Goal: Task Accomplishment & Management: Use online tool/utility

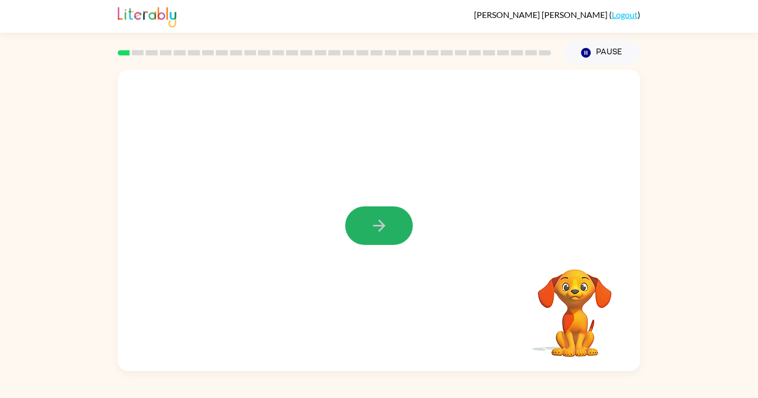
click at [375, 227] on icon "button" at bounding box center [379, 225] width 18 height 18
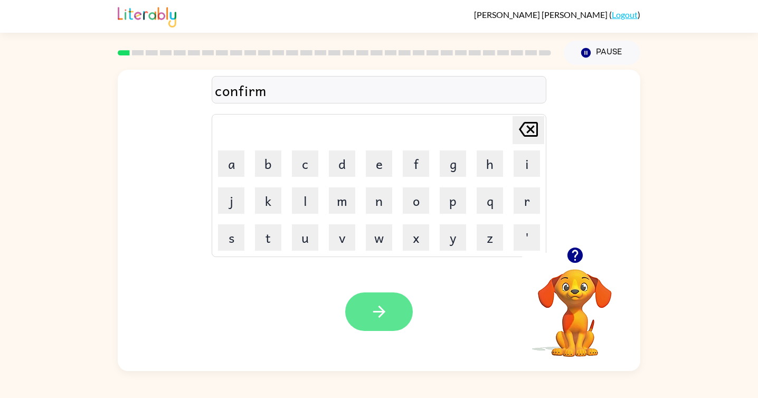
click at [371, 301] on button "button" at bounding box center [379, 311] width 68 height 39
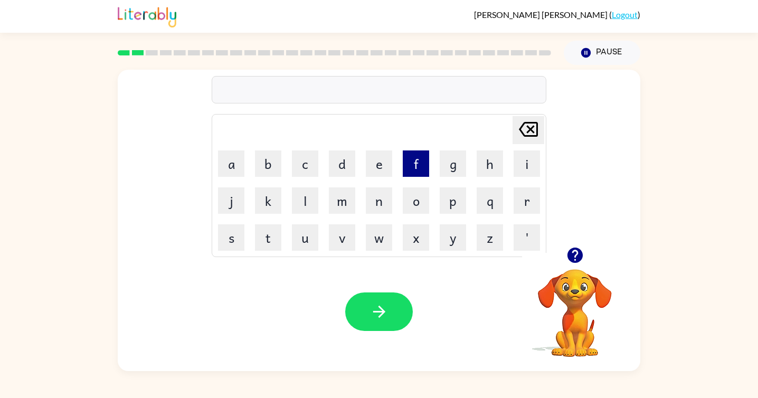
click at [410, 170] on button "f" at bounding box center [416, 163] width 26 height 26
click at [318, 203] on button "l" at bounding box center [305, 200] width 26 height 26
click at [234, 166] on button "a" at bounding box center [231, 163] width 26 height 26
click at [383, 240] on button "w" at bounding box center [379, 237] width 26 height 26
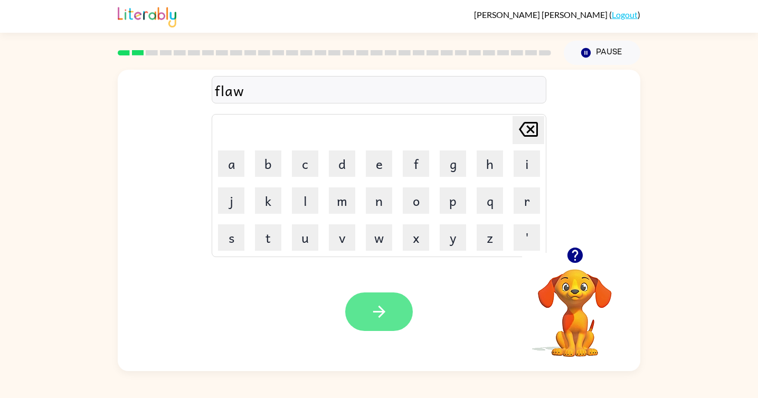
click at [384, 314] on icon "button" at bounding box center [379, 311] width 18 height 18
click at [381, 317] on icon "button" at bounding box center [379, 311] width 18 height 18
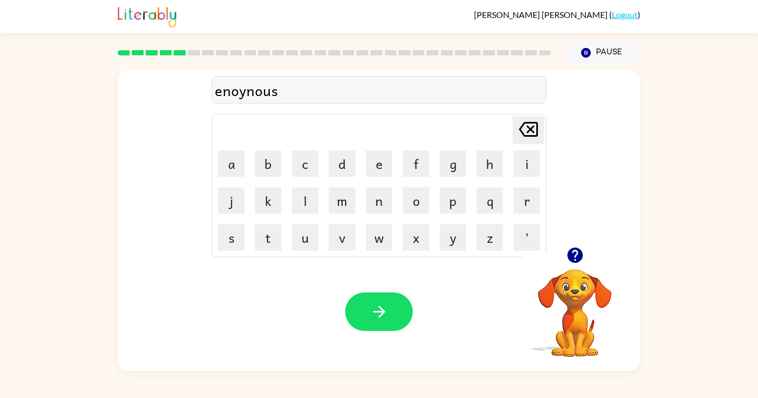
click at [247, 93] on div "enoynous" at bounding box center [379, 90] width 328 height 22
click at [249, 94] on div "enoynourmus" at bounding box center [379, 90] width 328 height 22
click at [382, 305] on icon "button" at bounding box center [379, 311] width 18 height 18
click at [382, 313] on icon "button" at bounding box center [379, 312] width 12 height 12
click at [376, 299] on button "button" at bounding box center [379, 311] width 68 height 39
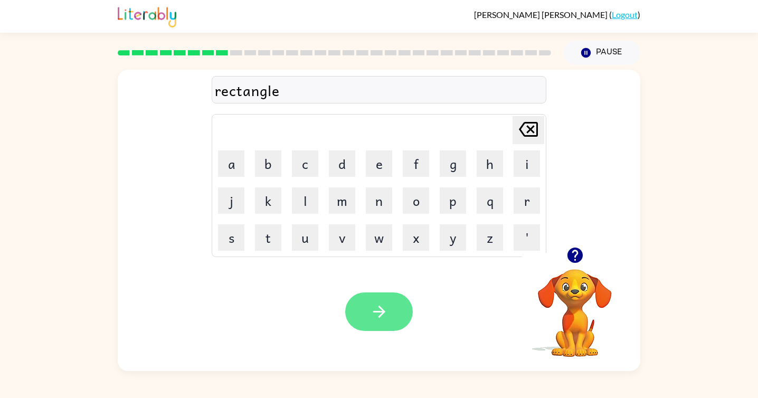
click at [376, 311] on icon "button" at bounding box center [379, 312] width 12 height 12
click at [375, 313] on icon "button" at bounding box center [379, 311] width 18 height 18
click at [387, 330] on button "button" at bounding box center [379, 311] width 68 height 39
click at [383, 309] on icon "button" at bounding box center [379, 311] width 18 height 18
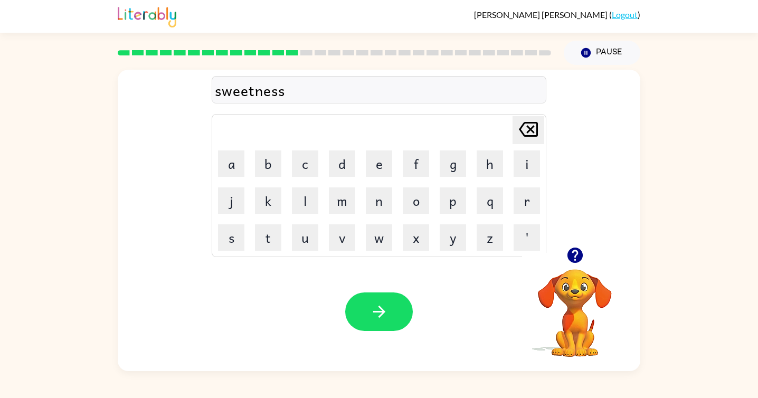
click at [388, 306] on button "button" at bounding box center [379, 311] width 68 height 39
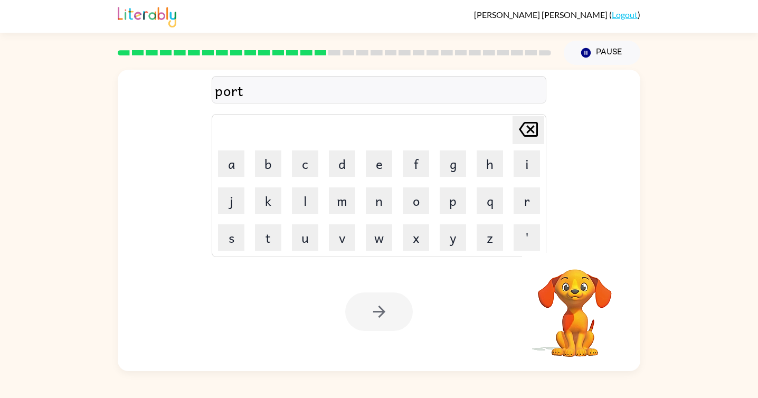
click at [381, 313] on div at bounding box center [379, 311] width 68 height 39
click at [381, 313] on icon "button" at bounding box center [379, 311] width 18 height 18
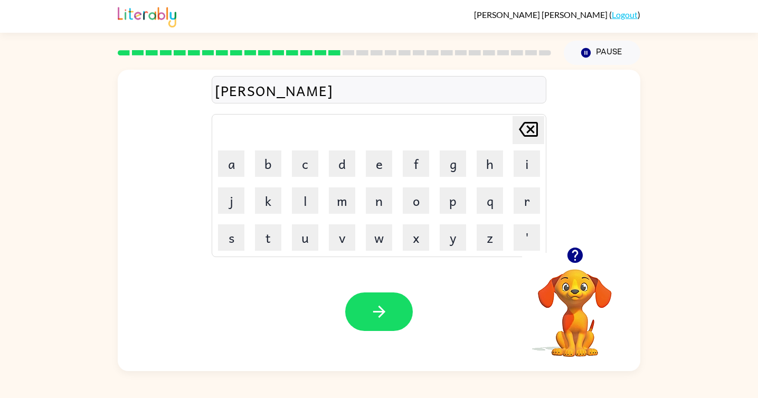
click at [381, 313] on icon "button" at bounding box center [379, 311] width 18 height 18
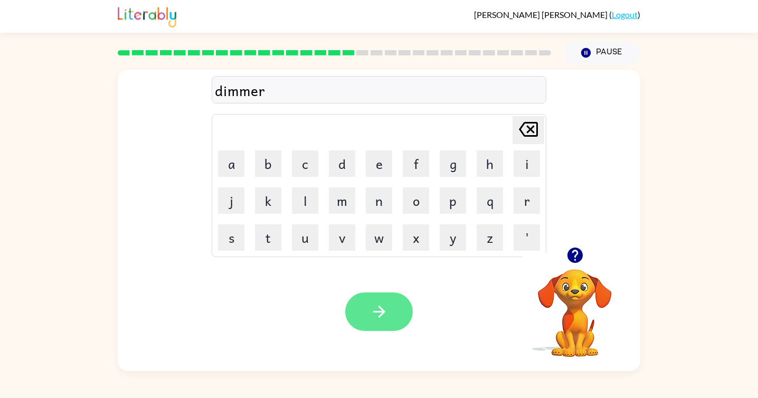
click at [379, 313] on icon "button" at bounding box center [379, 311] width 18 height 18
click at [376, 318] on icon "button" at bounding box center [379, 311] width 18 height 18
click at [260, 95] on div "mashed" at bounding box center [379, 90] width 328 height 22
click at [248, 92] on div "mashd" at bounding box center [379, 90] width 328 height 22
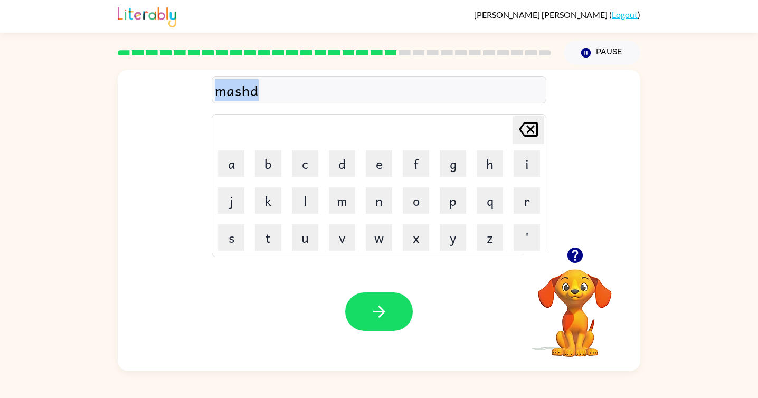
click at [248, 92] on div "mashd" at bounding box center [379, 90] width 328 height 22
click at [248, 91] on div "mashd" at bounding box center [379, 90] width 328 height 22
click at [251, 91] on div "mashd" at bounding box center [379, 90] width 328 height 22
click at [263, 91] on div "mashd" at bounding box center [379, 90] width 328 height 22
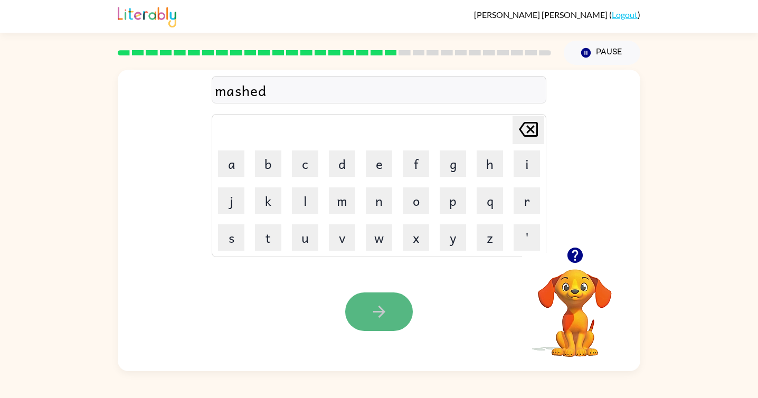
click at [373, 325] on button "button" at bounding box center [379, 311] width 68 height 39
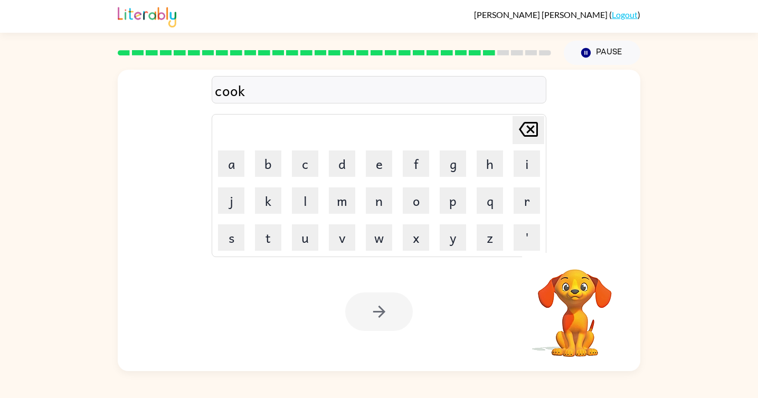
click at [391, 307] on div at bounding box center [379, 311] width 68 height 39
click at [388, 312] on button "button" at bounding box center [379, 311] width 68 height 39
click at [385, 314] on div at bounding box center [379, 311] width 68 height 39
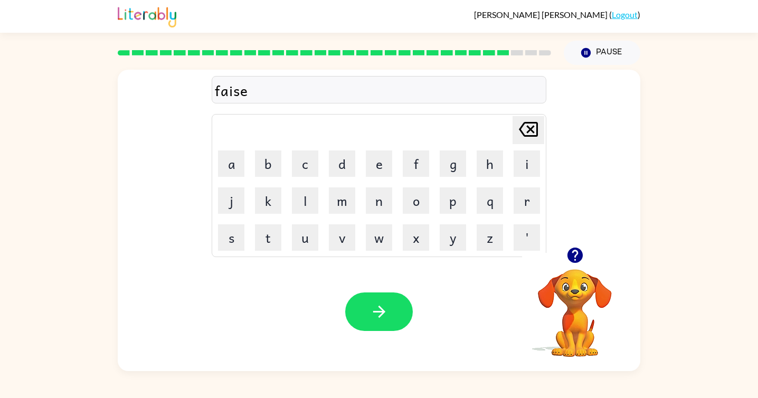
click at [385, 314] on icon "button" at bounding box center [379, 311] width 18 height 18
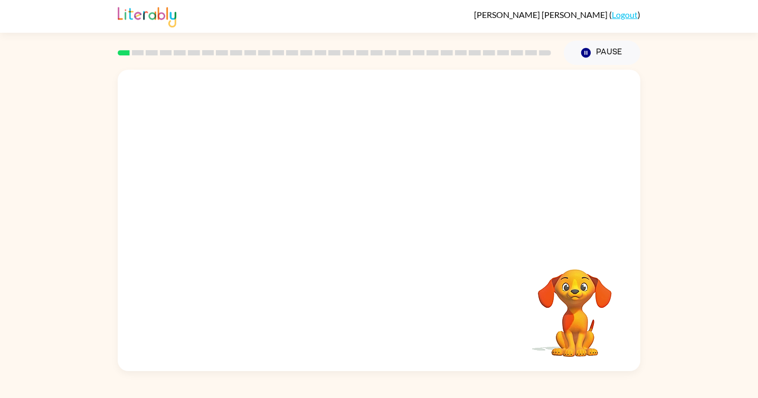
click at [275, 201] on video "Your browser must support playing .mp4 files to use Literably. Please try using…" at bounding box center [379, 158] width 523 height 177
click at [260, 198] on video "Your browser must support playing .mp4 files to use Literably. Please try using…" at bounding box center [379, 158] width 523 height 177
click at [267, 201] on video "Your browser must support playing .mp4 files to use Literably. Please try using…" at bounding box center [379, 158] width 523 height 177
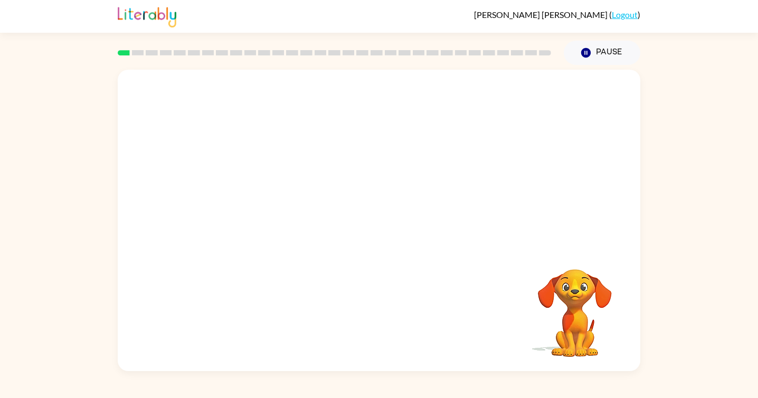
click at [267, 201] on video "Your browser must support playing .mp4 files to use Literably. Please try using…" at bounding box center [379, 158] width 523 height 177
click at [269, 200] on video "Your browser must support playing .mp4 files to use Literably. Please try using…" at bounding box center [379, 158] width 523 height 177
click at [285, 197] on video "Your browser must support playing .mp4 files to use Literably. Please try using…" at bounding box center [379, 158] width 523 height 177
click at [263, 196] on video "Your browser must support playing .mp4 files to use Literably. Please try using…" at bounding box center [379, 158] width 523 height 177
click at [383, 235] on button "button" at bounding box center [379, 225] width 68 height 39
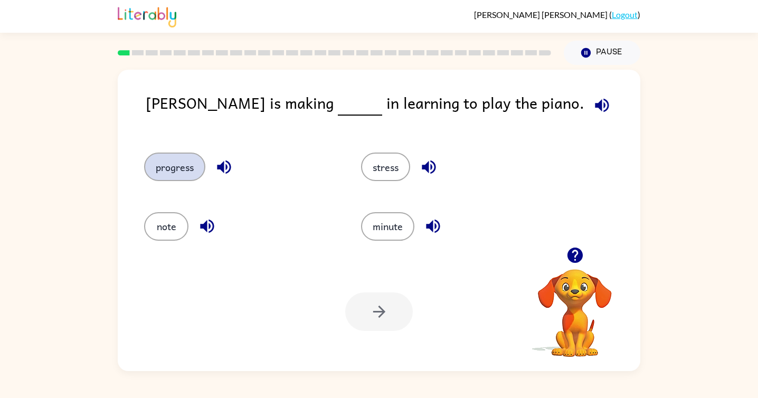
click at [178, 172] on button "progress" at bounding box center [174, 167] width 61 height 29
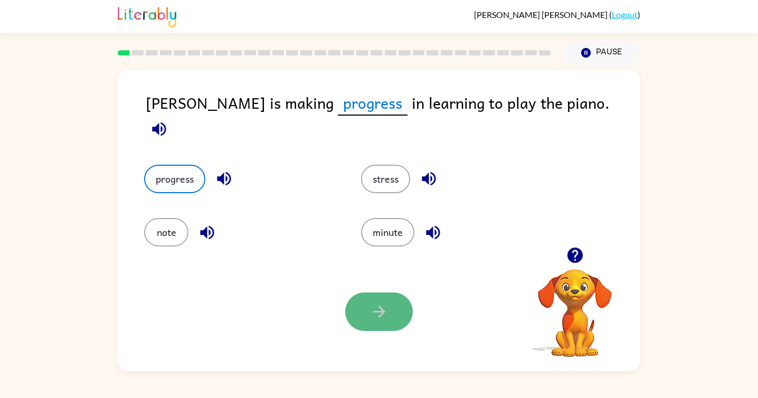
click at [390, 315] on button "button" at bounding box center [379, 311] width 68 height 39
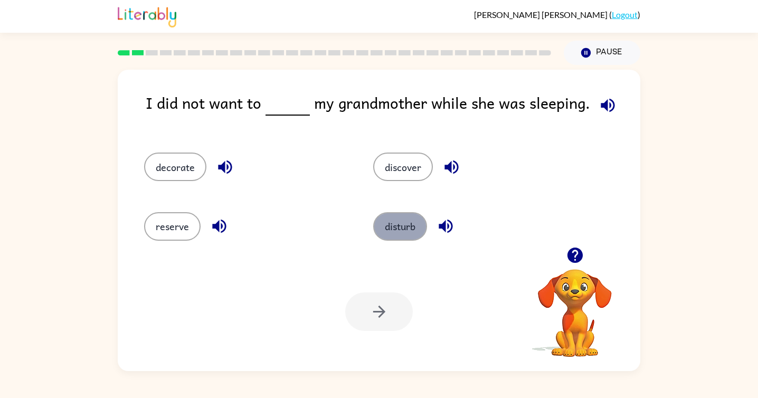
click at [391, 223] on button "disturb" at bounding box center [400, 226] width 54 height 29
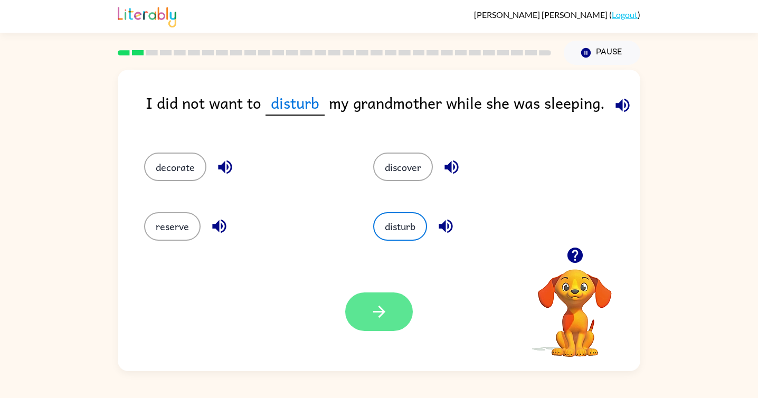
click at [372, 315] on icon "button" at bounding box center [379, 311] width 18 height 18
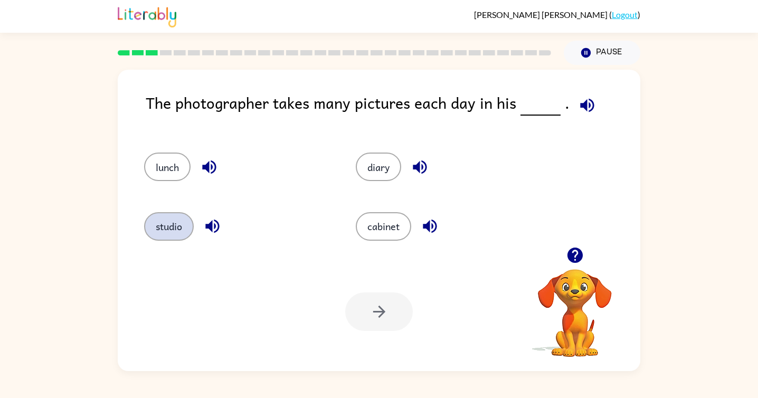
click at [166, 224] on button "studio" at bounding box center [169, 226] width 50 height 29
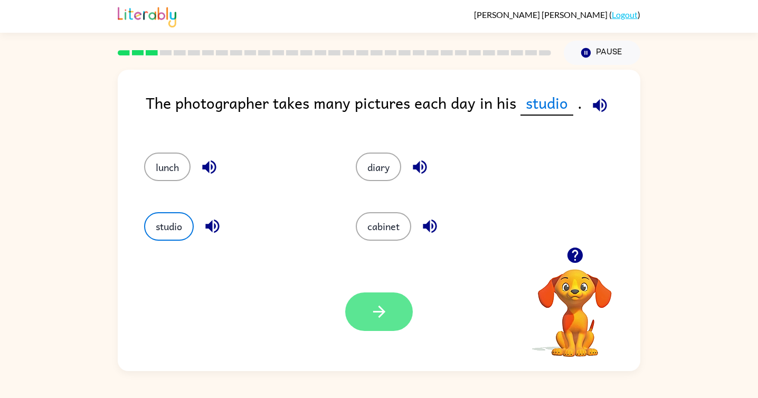
click at [372, 315] on icon "button" at bounding box center [379, 311] width 18 height 18
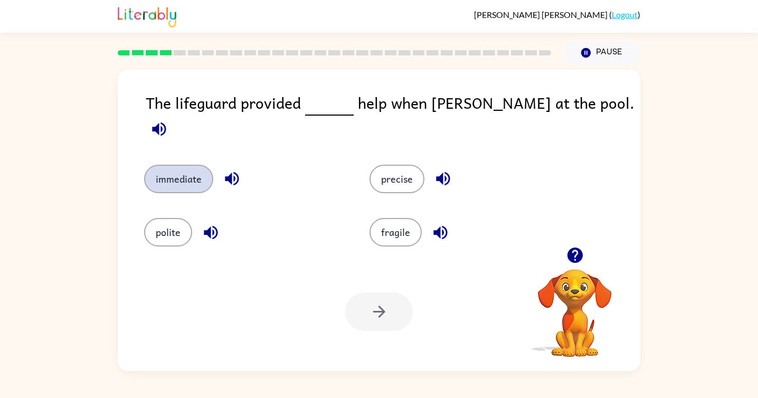
click at [192, 175] on button "immediate" at bounding box center [178, 179] width 69 height 29
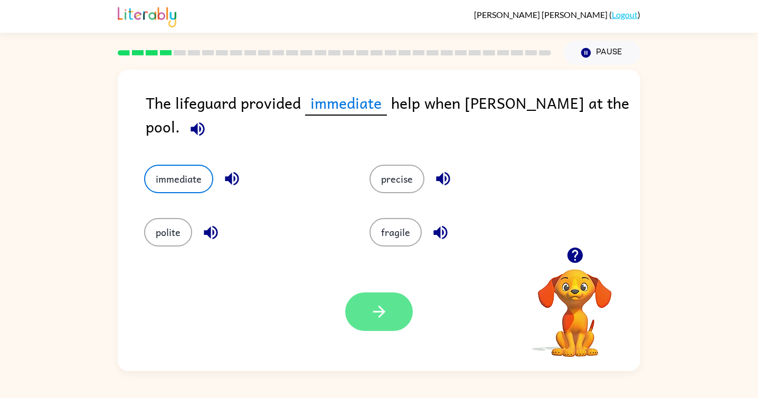
click at [381, 314] on icon "button" at bounding box center [379, 312] width 12 height 12
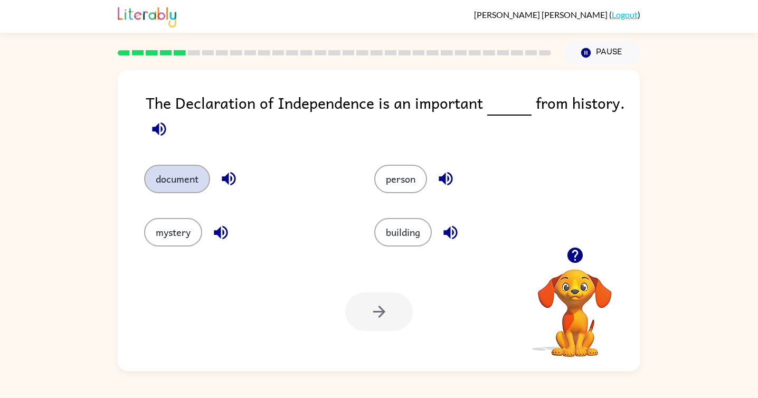
click at [166, 184] on button "document" at bounding box center [177, 179] width 66 height 29
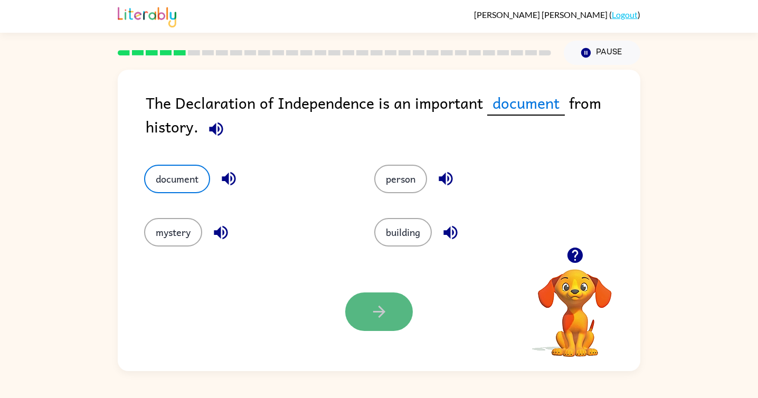
click at [373, 318] on icon "button" at bounding box center [379, 311] width 18 height 18
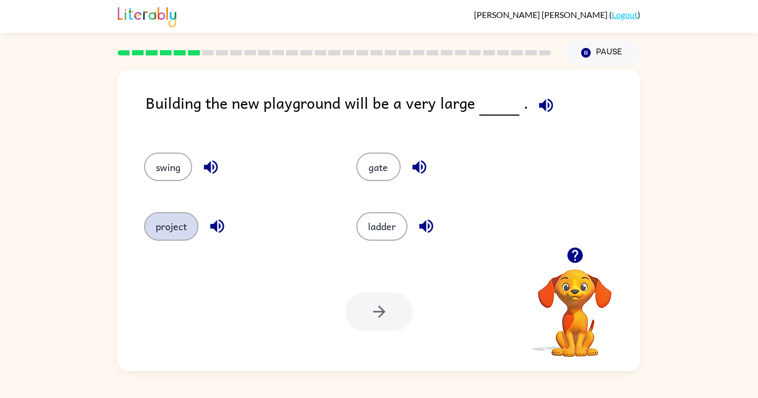
click at [173, 230] on button "project" at bounding box center [171, 226] width 54 height 29
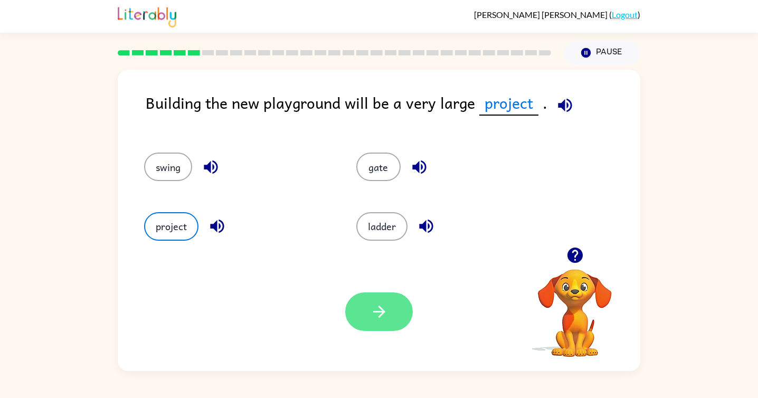
click at [365, 317] on button "button" at bounding box center [379, 311] width 68 height 39
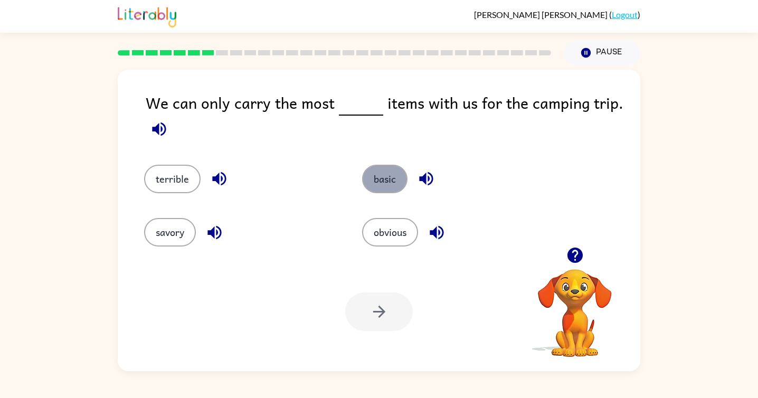
click at [380, 186] on button "basic" at bounding box center [384, 179] width 45 height 29
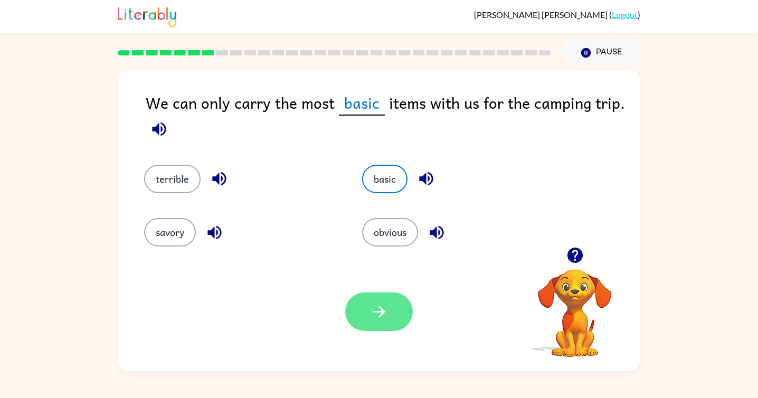
click at [376, 324] on button "button" at bounding box center [379, 311] width 68 height 39
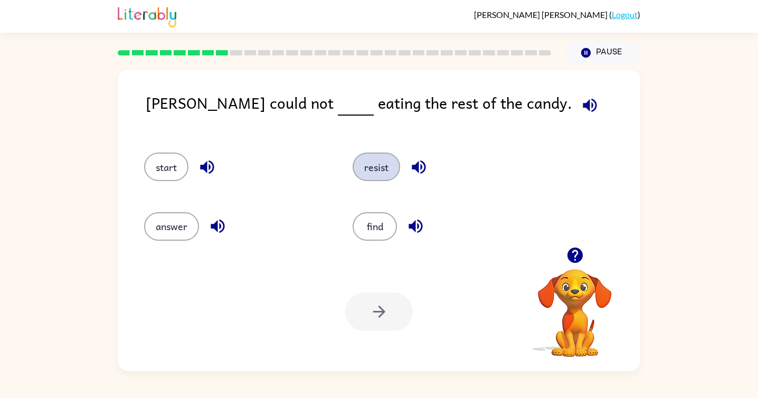
click at [369, 169] on button "resist" at bounding box center [377, 167] width 48 height 29
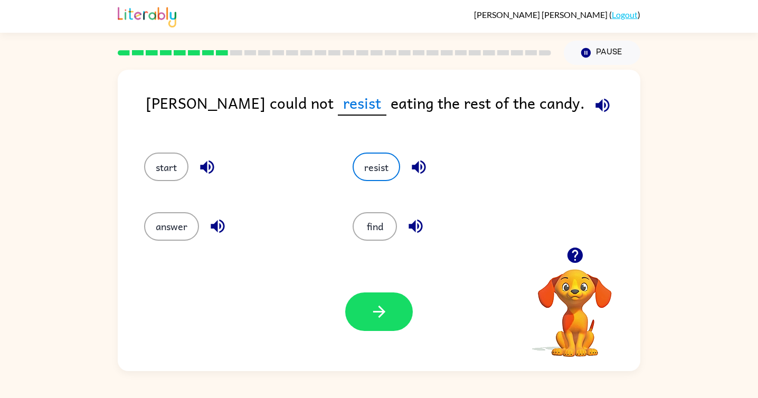
click at [366, 347] on div "Your browser must support playing .mp4 files to use Literably. Please try using…" at bounding box center [379, 311] width 523 height 119
click at [386, 313] on icon "button" at bounding box center [379, 311] width 18 height 18
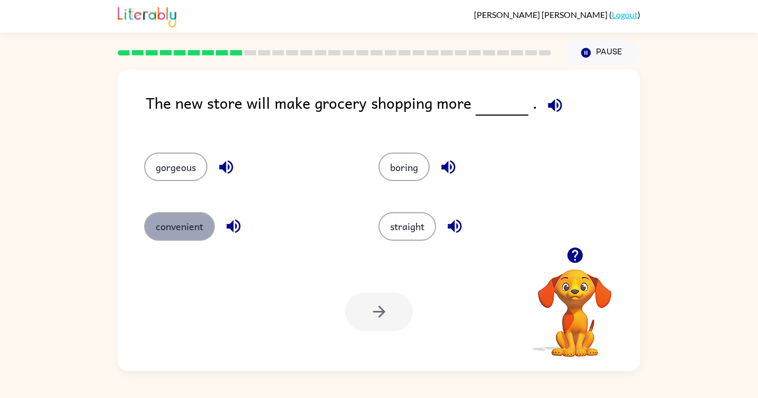
click at [196, 232] on button "convenient" at bounding box center [179, 226] width 71 height 29
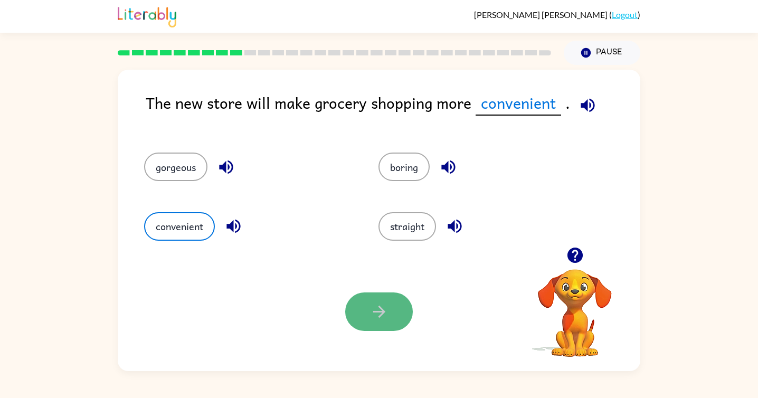
click at [386, 315] on icon "button" at bounding box center [379, 311] width 18 height 18
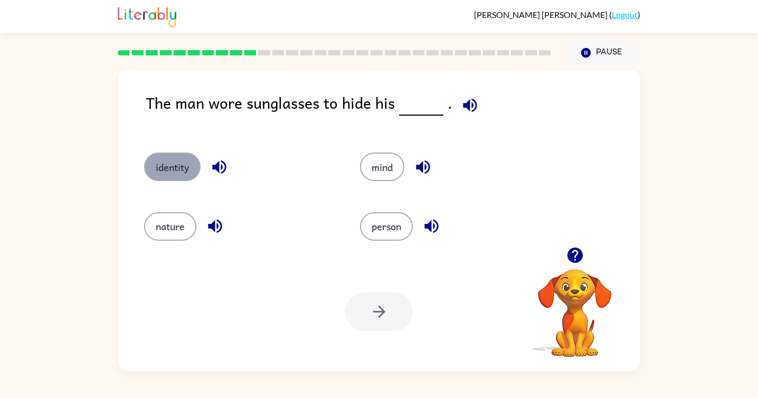
click at [173, 168] on button "identity" at bounding box center [172, 167] width 56 height 29
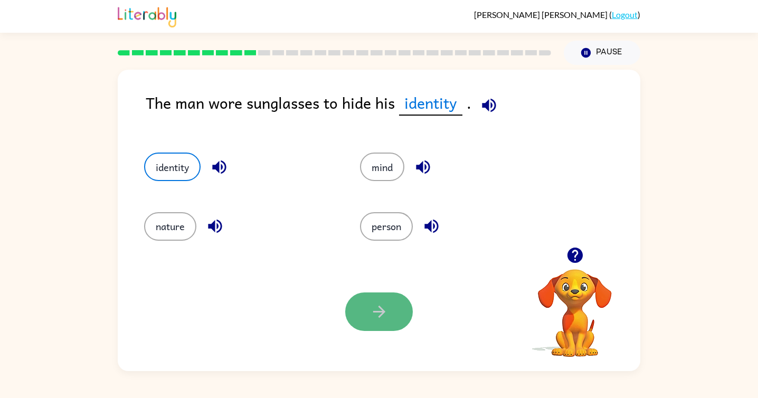
click at [370, 303] on icon "button" at bounding box center [379, 311] width 18 height 18
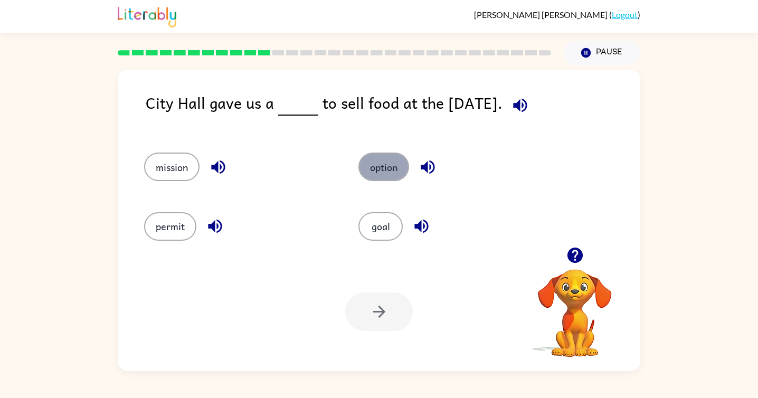
click at [376, 172] on button "option" at bounding box center [383, 167] width 51 height 29
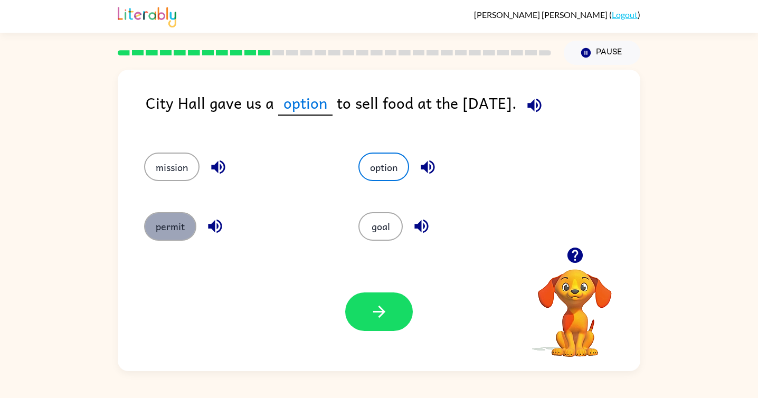
click at [177, 221] on button "permit" at bounding box center [170, 226] width 52 height 29
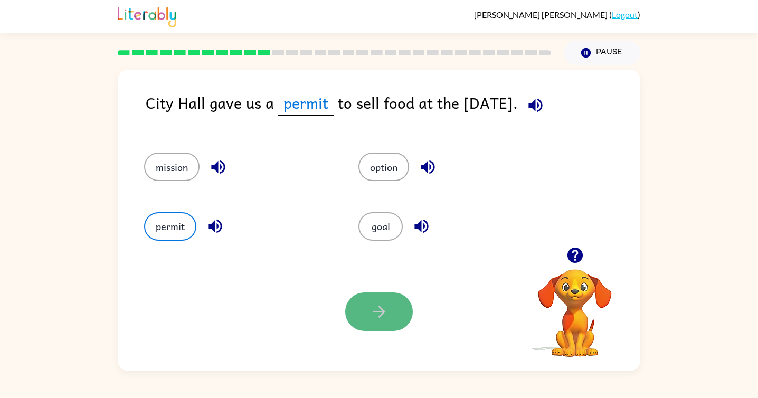
click at [387, 317] on icon "button" at bounding box center [379, 311] width 18 height 18
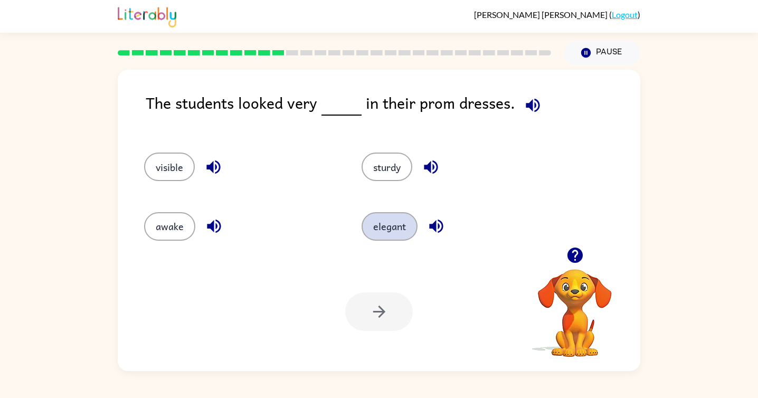
click at [379, 223] on button "elegant" at bounding box center [390, 226] width 56 height 29
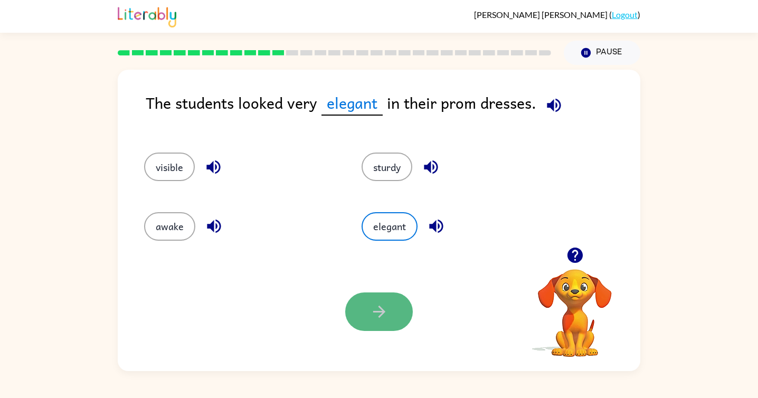
click at [383, 319] on icon "button" at bounding box center [379, 311] width 18 height 18
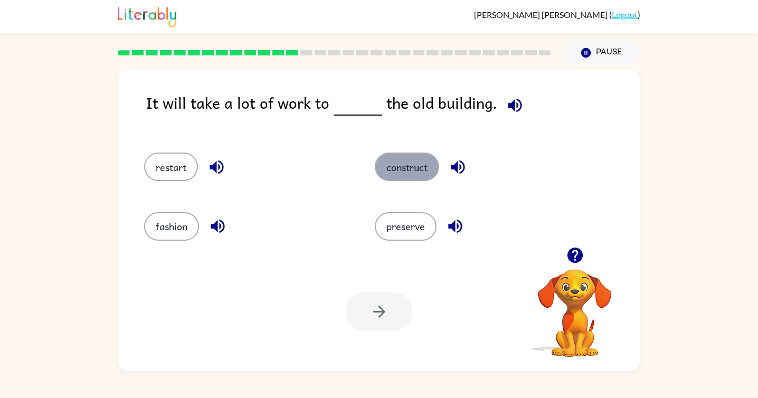
click at [417, 174] on button "construct" at bounding box center [407, 167] width 64 height 29
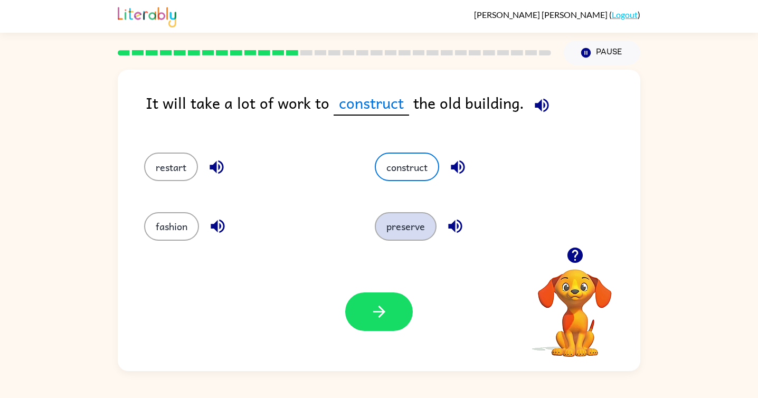
click at [414, 232] on button "preserve" at bounding box center [406, 226] width 62 height 29
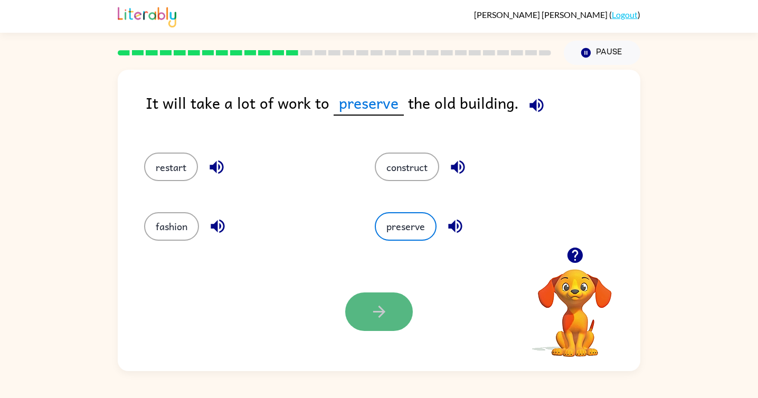
click at [372, 307] on icon "button" at bounding box center [379, 311] width 18 height 18
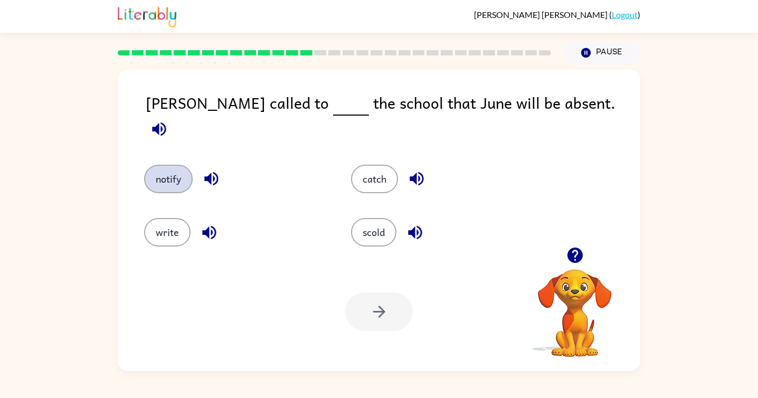
click at [168, 165] on button "notify" at bounding box center [168, 179] width 49 height 29
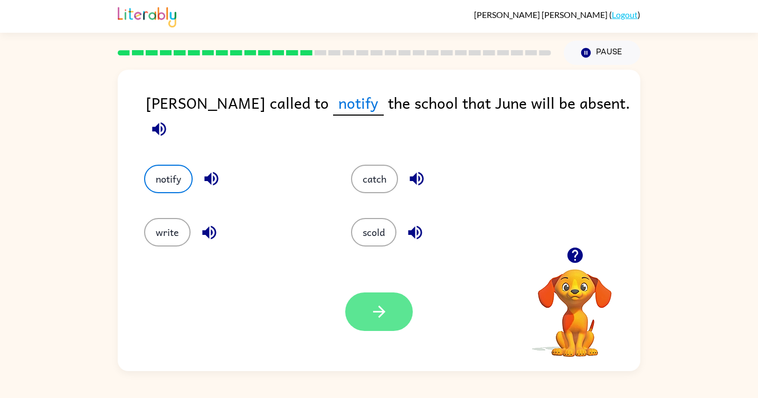
click at [366, 324] on button "button" at bounding box center [379, 311] width 68 height 39
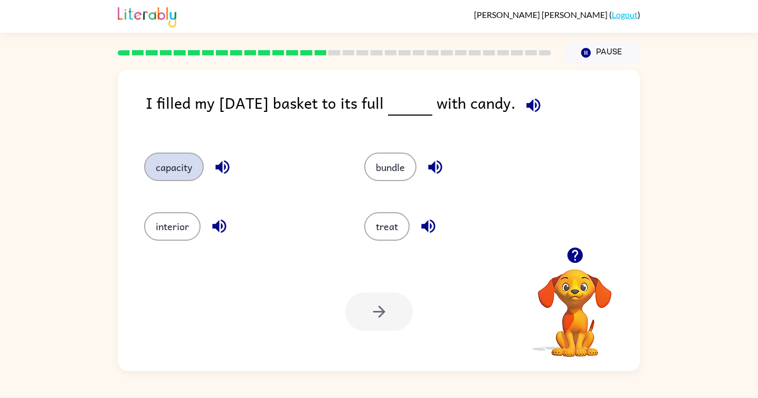
click at [185, 170] on button "capacity" at bounding box center [174, 167] width 60 height 29
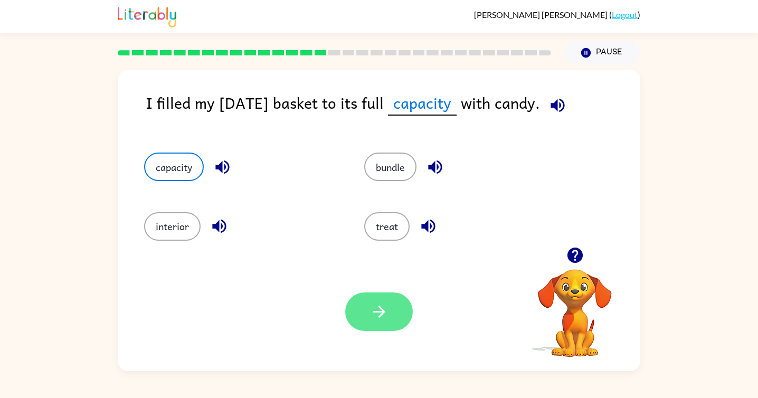
click at [365, 304] on button "button" at bounding box center [379, 311] width 68 height 39
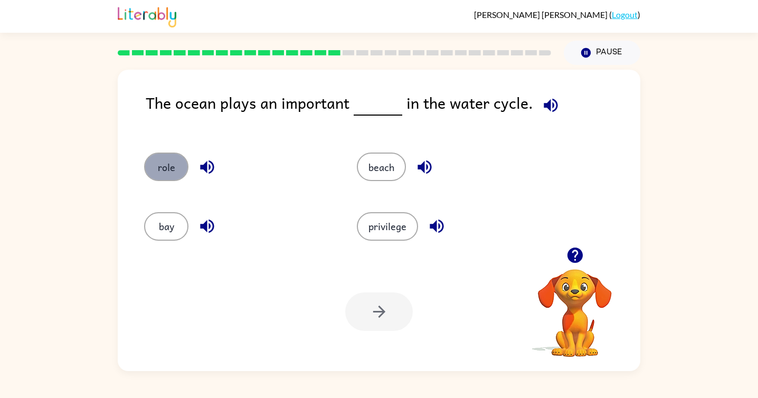
click at [171, 173] on button "role" at bounding box center [166, 167] width 44 height 29
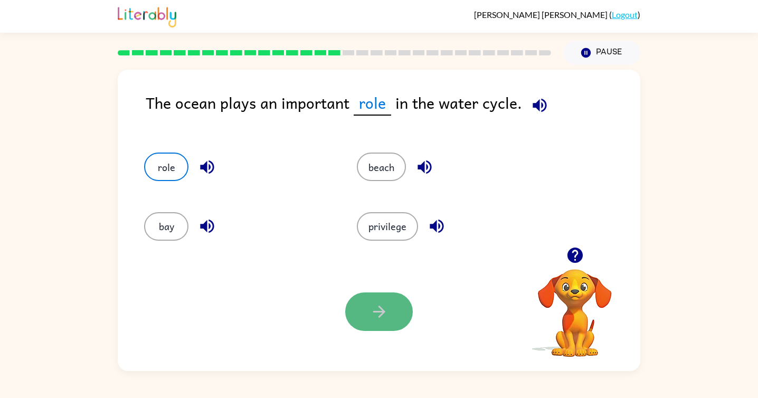
click at [388, 323] on button "button" at bounding box center [379, 311] width 68 height 39
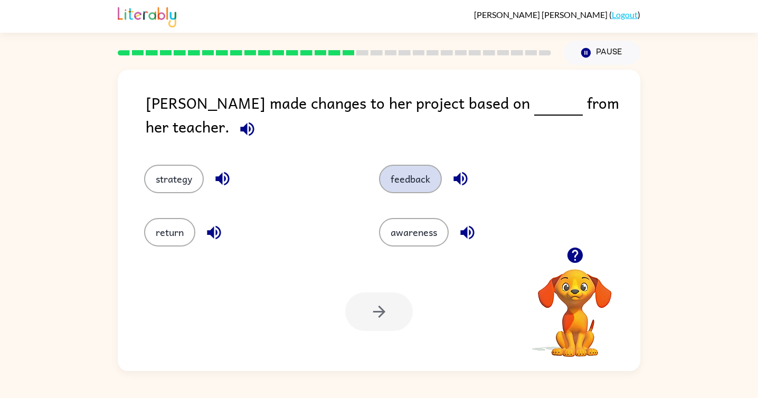
click at [414, 174] on button "feedback" at bounding box center [410, 179] width 63 height 29
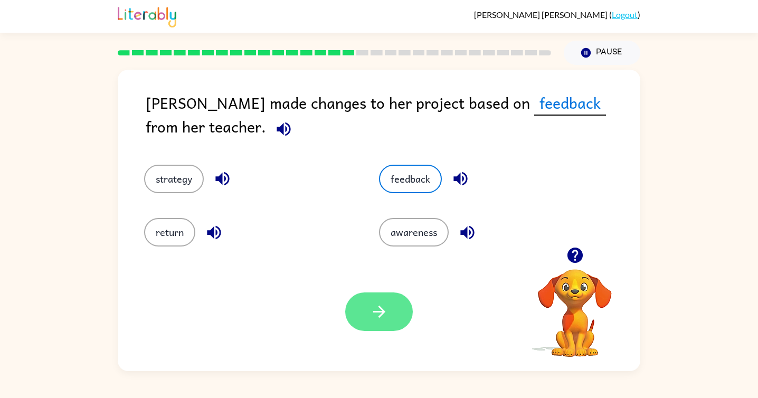
click at [361, 320] on button "button" at bounding box center [379, 311] width 68 height 39
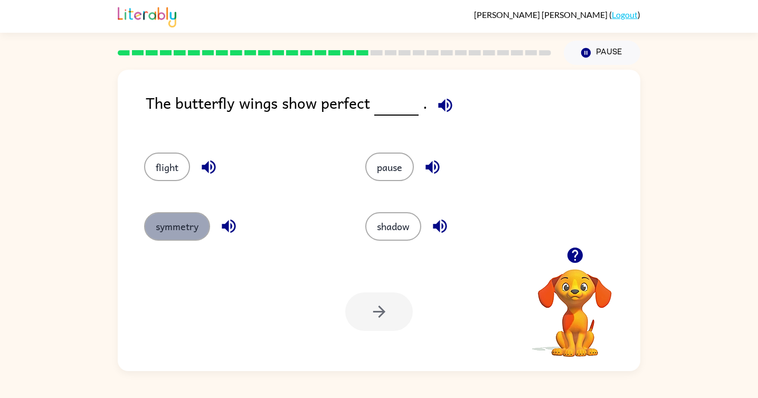
click at [191, 232] on button "symmetry" at bounding box center [177, 226] width 66 height 29
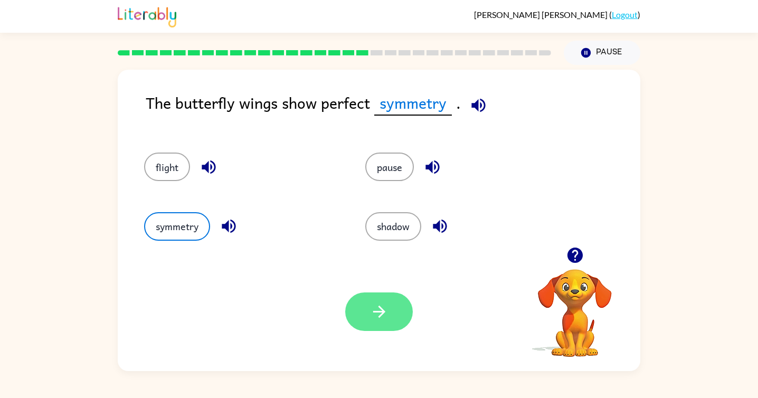
click at [385, 309] on icon "button" at bounding box center [379, 311] width 18 height 18
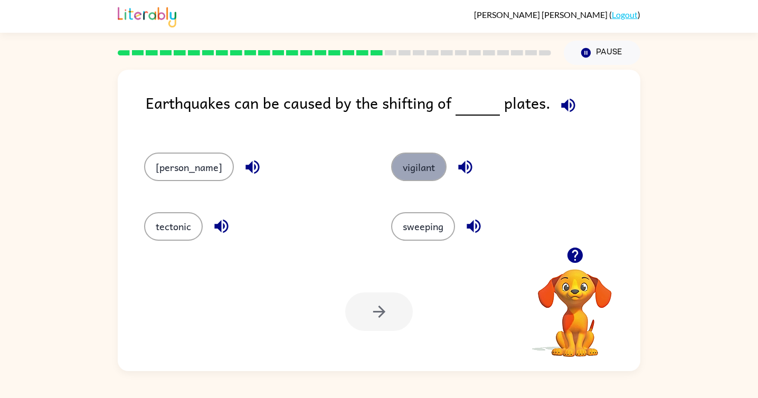
click at [399, 161] on button "vigilant" at bounding box center [418, 167] width 55 height 29
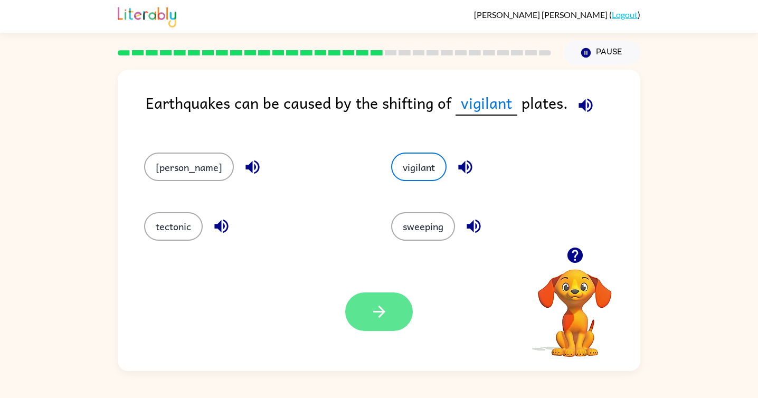
click at [362, 310] on button "button" at bounding box center [379, 311] width 68 height 39
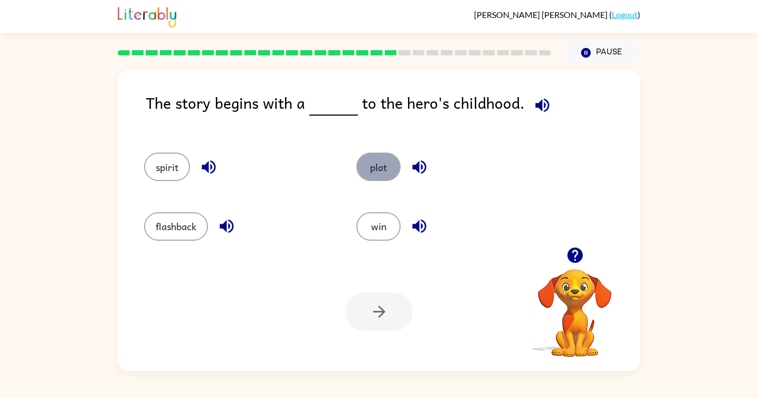
click at [385, 167] on button "plot" at bounding box center [378, 167] width 44 height 29
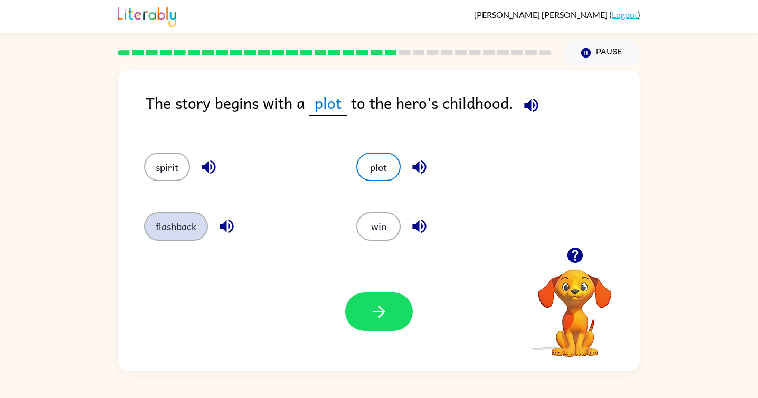
click at [196, 214] on button "flashback" at bounding box center [176, 226] width 64 height 29
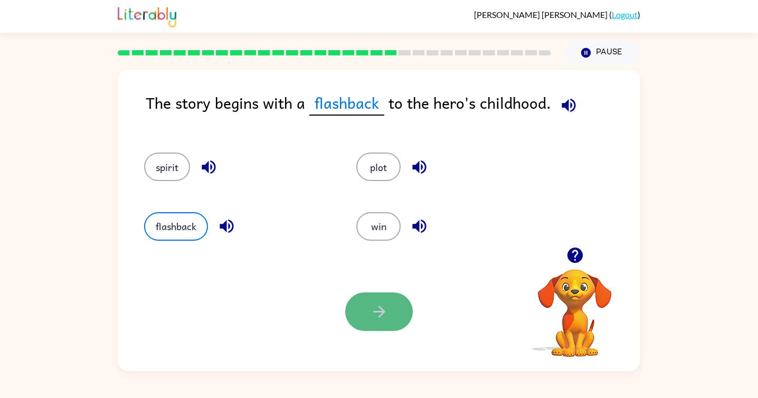
click at [370, 304] on icon "button" at bounding box center [379, 311] width 18 height 18
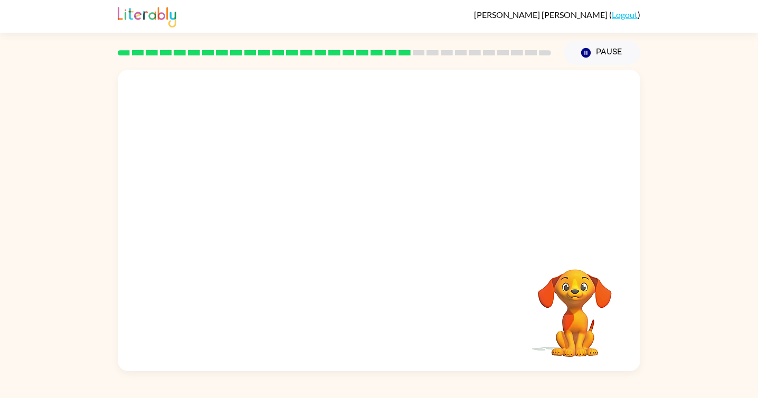
click at [271, 227] on video "Your browser must support playing .mp4 files to use Literably. Please try using…" at bounding box center [379, 158] width 523 height 177
click at [276, 216] on video "Your browser must support playing .mp4 files to use Literably. Please try using…" at bounding box center [379, 158] width 523 height 177
click at [391, 225] on button "button" at bounding box center [379, 225] width 68 height 39
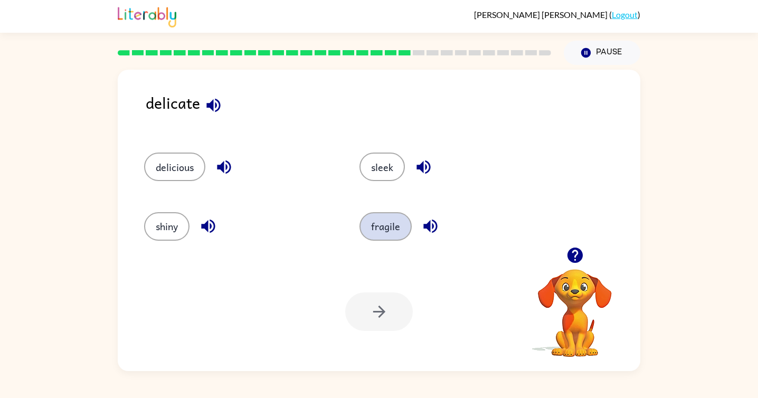
click at [388, 222] on button "fragile" at bounding box center [386, 226] width 52 height 29
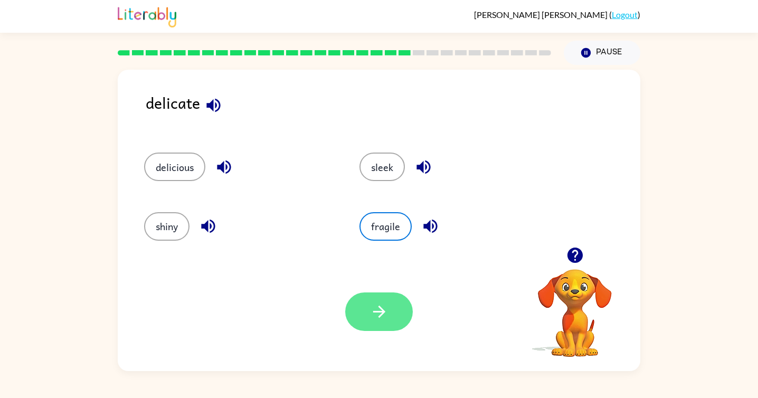
click at [364, 312] on button "button" at bounding box center [379, 311] width 68 height 39
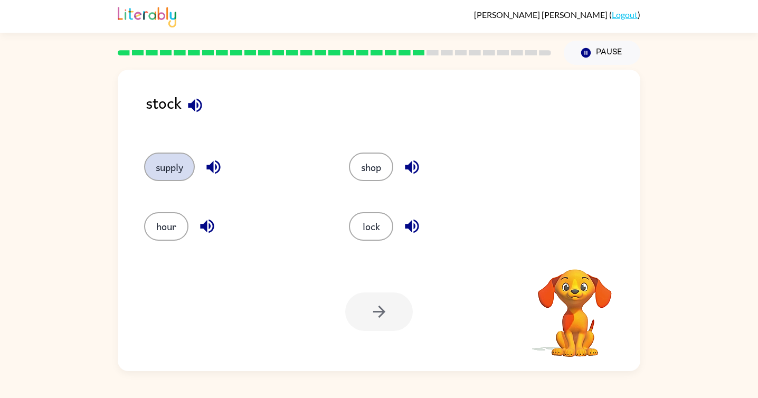
click at [184, 171] on button "supply" at bounding box center [169, 167] width 51 height 29
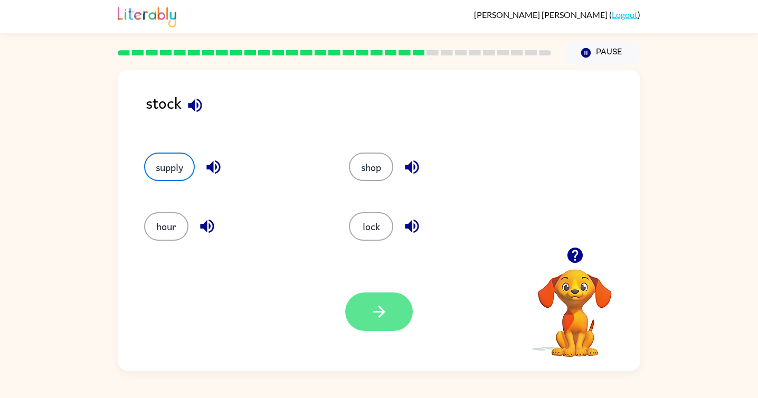
click at [385, 307] on icon "button" at bounding box center [379, 311] width 18 height 18
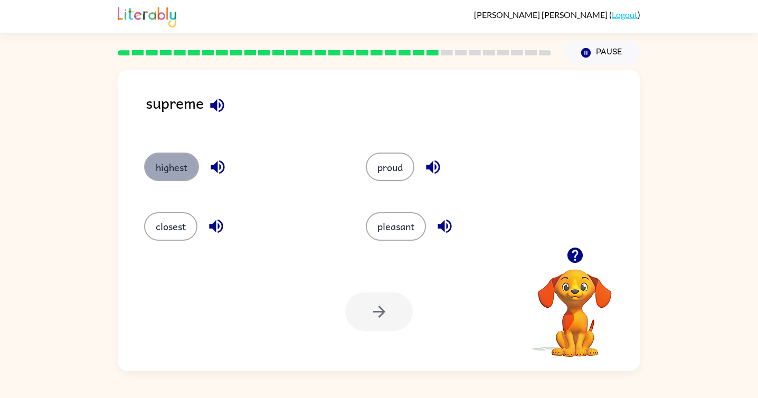
click at [169, 171] on button "highest" at bounding box center [171, 167] width 55 height 29
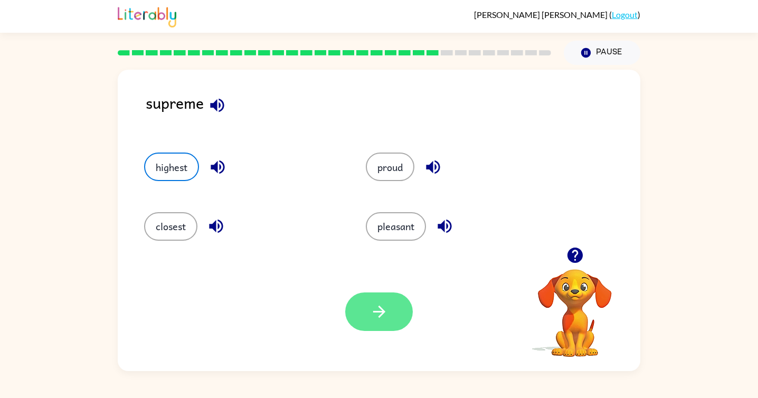
click at [387, 318] on icon "button" at bounding box center [379, 311] width 18 height 18
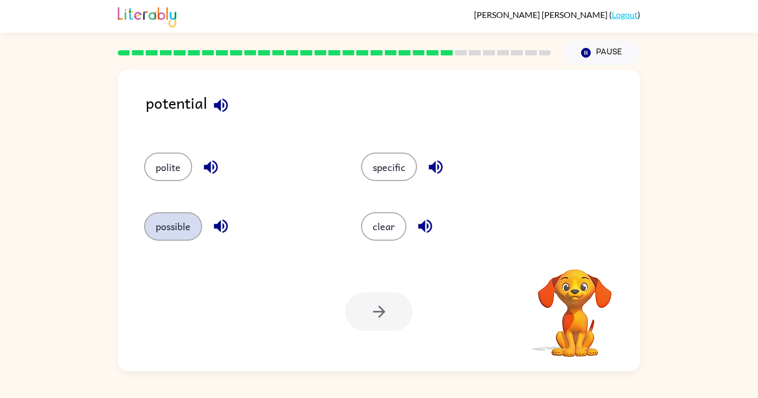
click at [190, 229] on button "possible" at bounding box center [173, 226] width 58 height 29
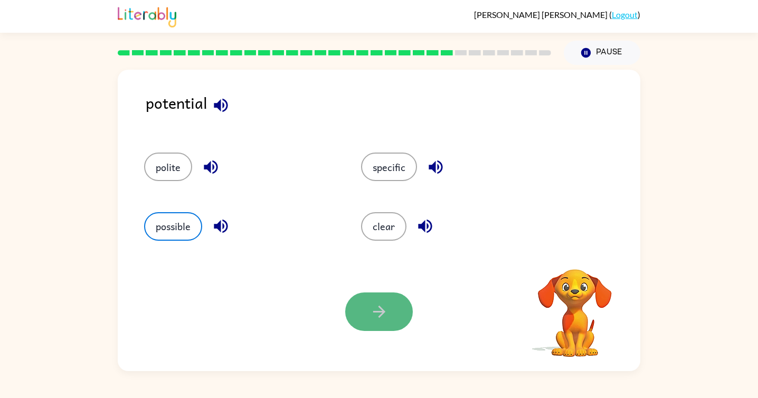
click at [383, 312] on icon "button" at bounding box center [379, 312] width 12 height 12
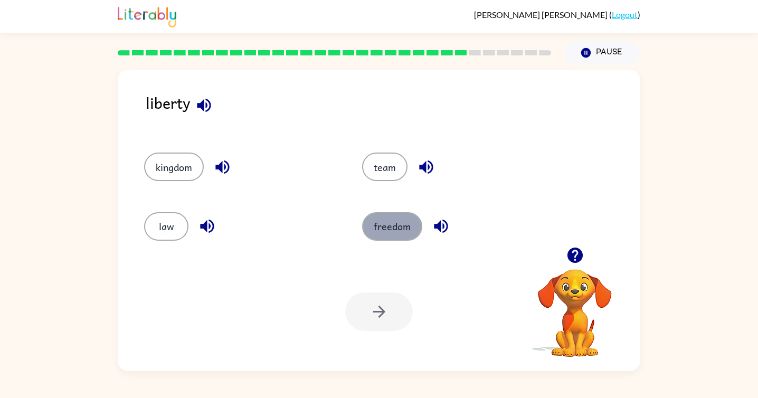
click at [379, 237] on button "freedom" at bounding box center [392, 226] width 60 height 29
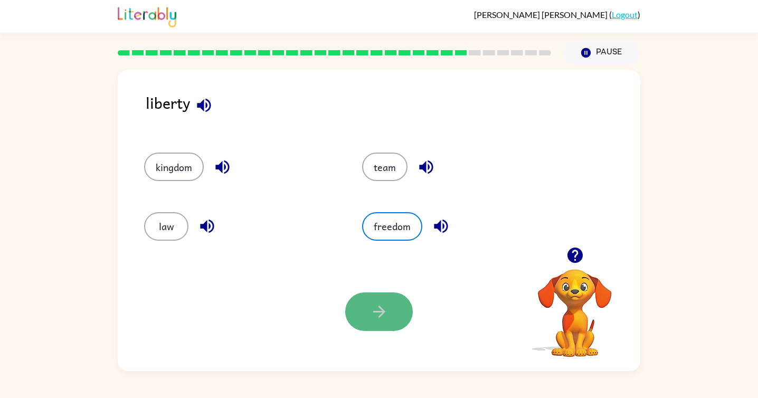
click at [368, 308] on button "button" at bounding box center [379, 311] width 68 height 39
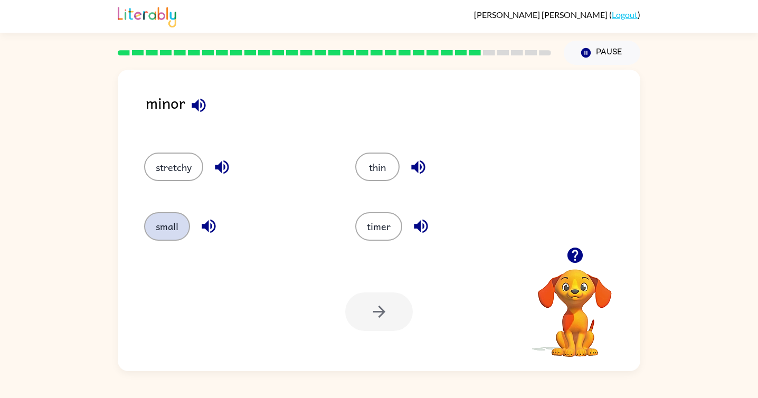
click at [162, 220] on button "small" at bounding box center [167, 226] width 46 height 29
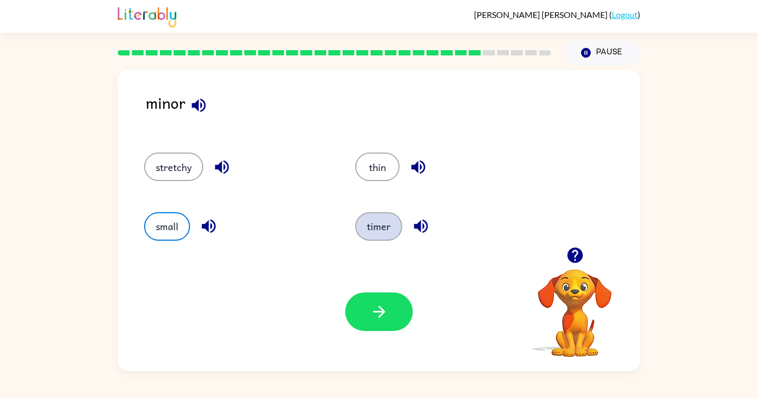
click at [377, 233] on button "timer" at bounding box center [378, 226] width 47 height 29
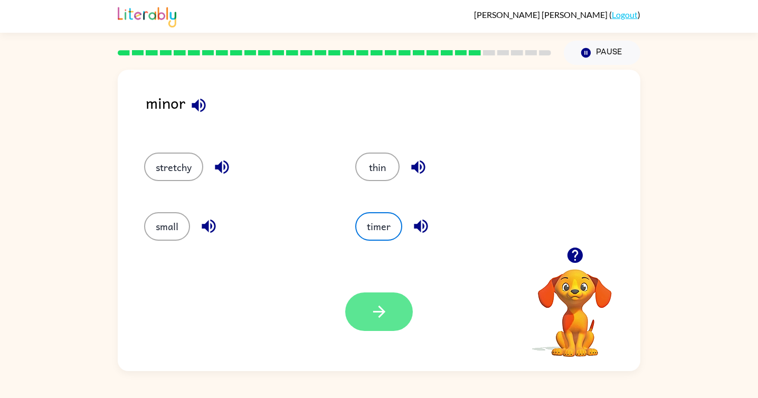
click at [367, 320] on button "button" at bounding box center [379, 311] width 68 height 39
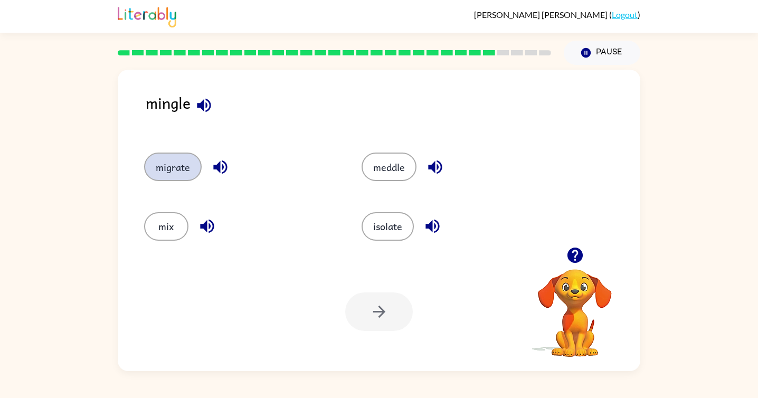
click at [167, 167] on button "migrate" at bounding box center [173, 167] width 58 height 29
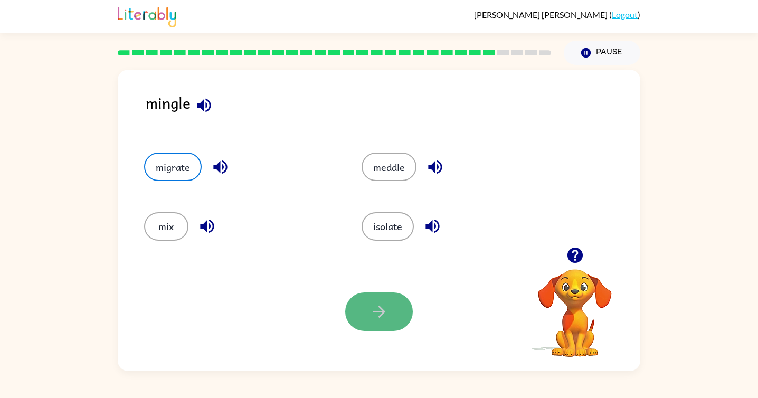
click at [373, 302] on icon "button" at bounding box center [379, 311] width 18 height 18
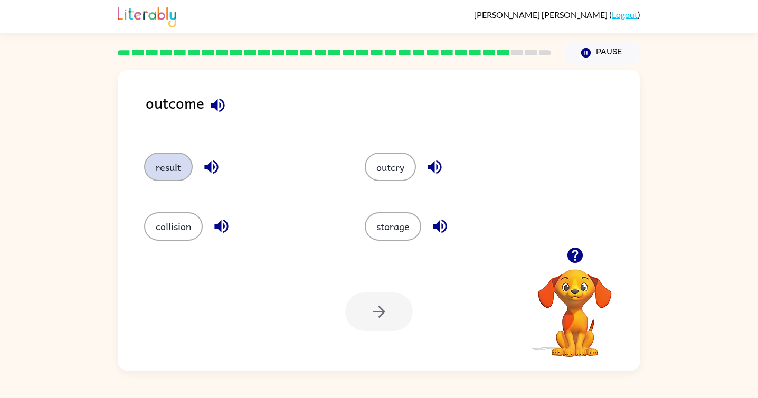
click at [154, 178] on button "result" at bounding box center [168, 167] width 49 height 29
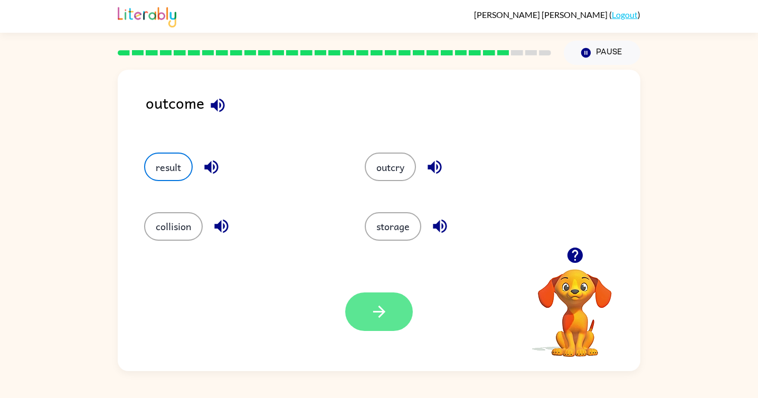
click at [377, 327] on button "button" at bounding box center [379, 311] width 68 height 39
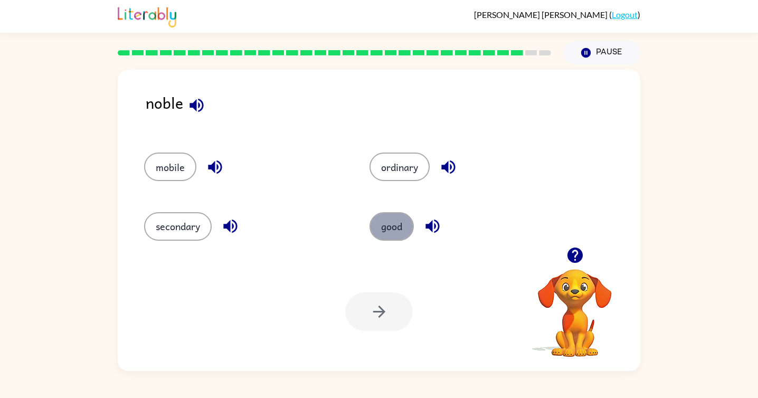
click at [402, 215] on button "good" at bounding box center [392, 226] width 44 height 29
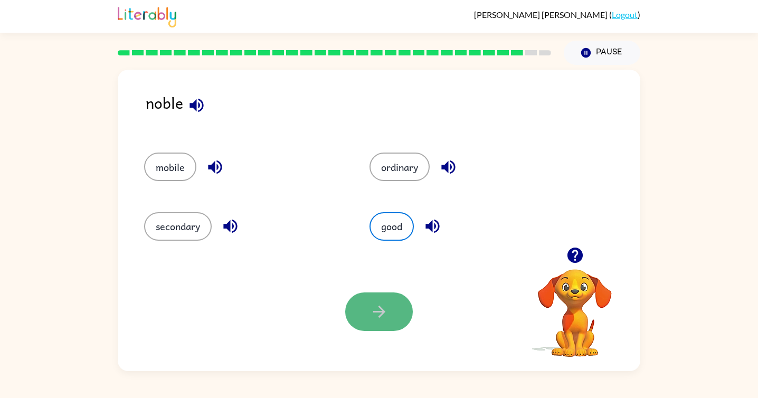
click at [373, 320] on icon "button" at bounding box center [379, 311] width 18 height 18
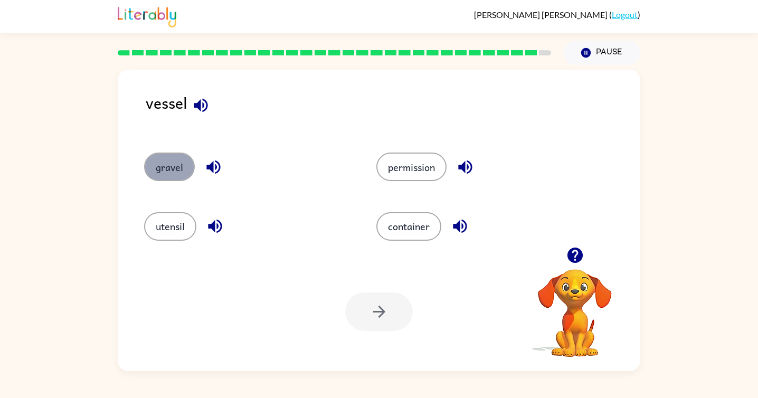
click at [173, 165] on button "gravel" at bounding box center [169, 167] width 51 height 29
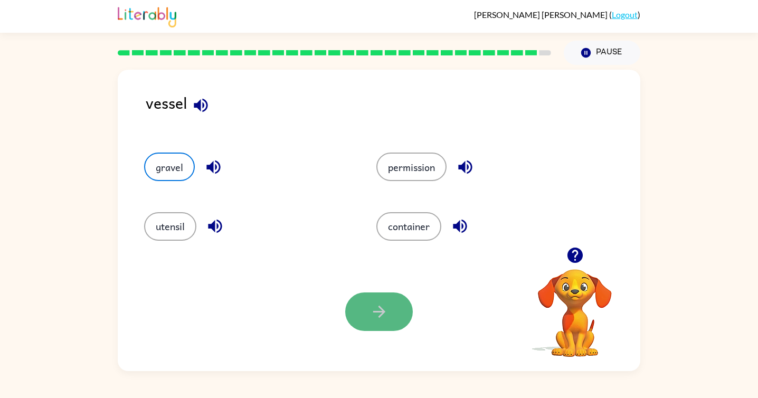
click at [374, 309] on icon "button" at bounding box center [379, 311] width 18 height 18
